Goal: Check status: Check status

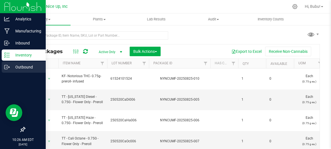
click at [21, 68] on p "Outbound" at bounding box center [26, 67] width 33 height 7
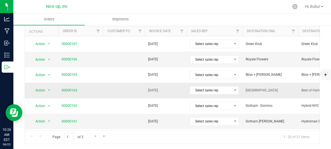
scroll to position [215, 0]
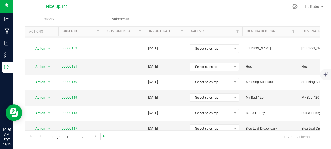
click at [104, 136] on span "Go to the last page" at bounding box center [104, 136] width 4 height 4
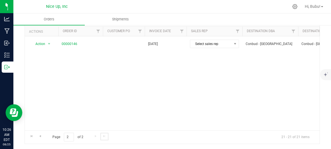
scroll to position [0, 0]
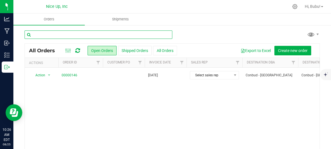
click at [67, 35] on input "text" at bounding box center [99, 34] width 148 height 8
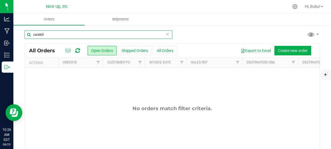
scroll to position [1, 0]
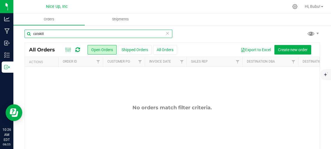
click at [93, 33] on input "catskill" at bounding box center [99, 34] width 148 height 8
type input "h"
type input "n"
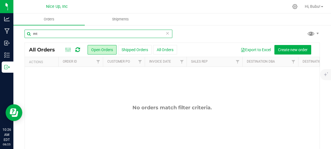
type input "m"
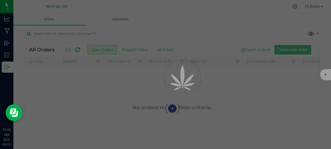
click at [130, 49] on div at bounding box center [172, 108] width 295 height 131
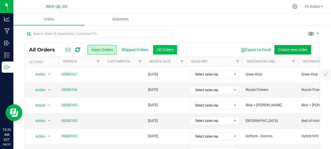
click at [159, 49] on button "All Orders" at bounding box center [165, 49] width 24 height 9
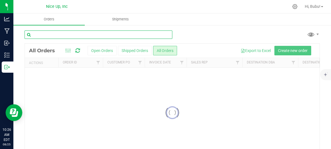
click at [133, 33] on input "text" at bounding box center [99, 34] width 148 height 8
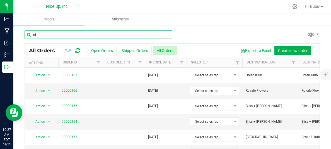
type input "n"
type input "catskill"
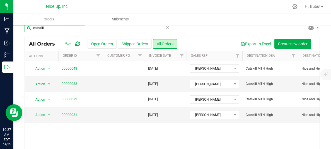
scroll to position [31, 0]
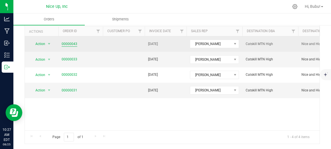
click at [75, 45] on link "00000043" at bounding box center [70, 43] width 16 height 5
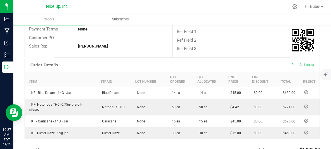
scroll to position [101, 0]
